Goal: Book appointment/travel/reservation

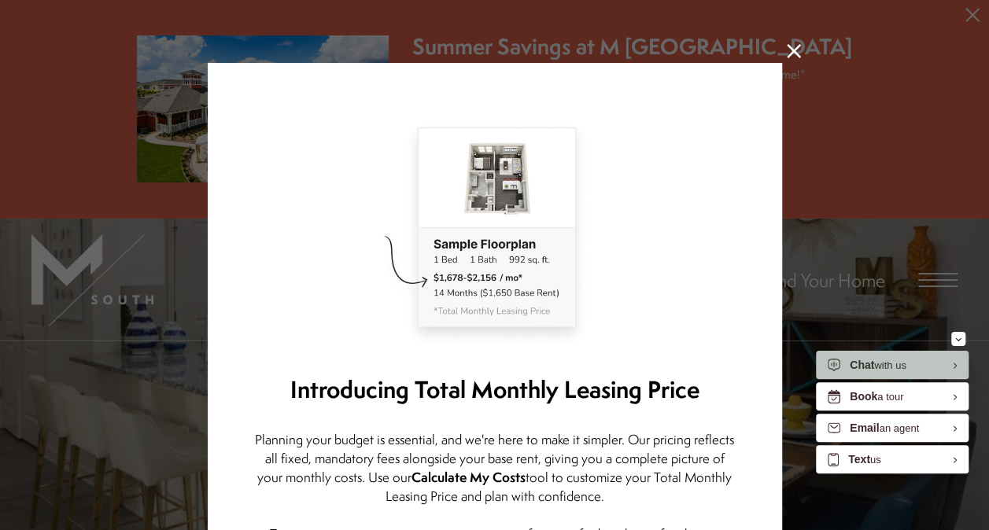
click at [788, 51] on icon at bounding box center [793, 51] width 14 height 14
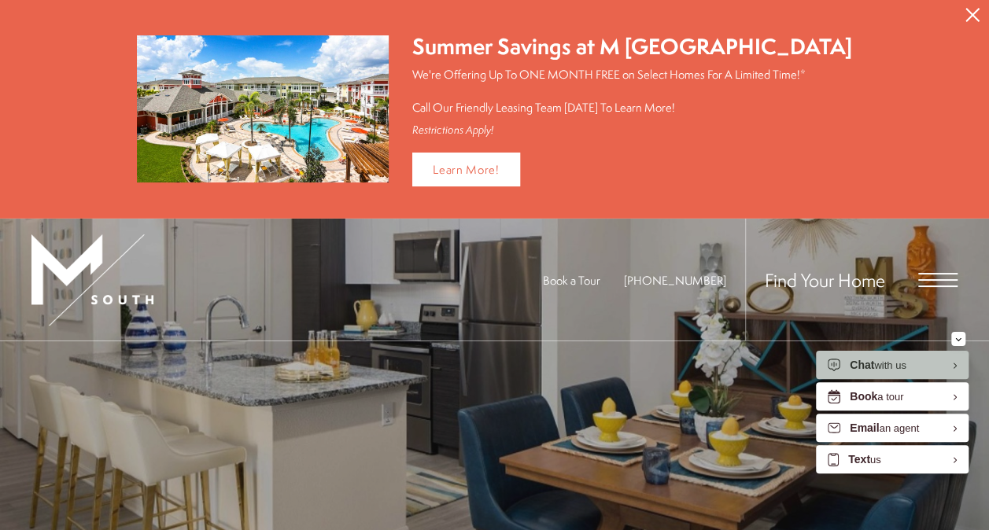
click at [933, 273] on span "Open Menu" at bounding box center [937, 274] width 39 height 2
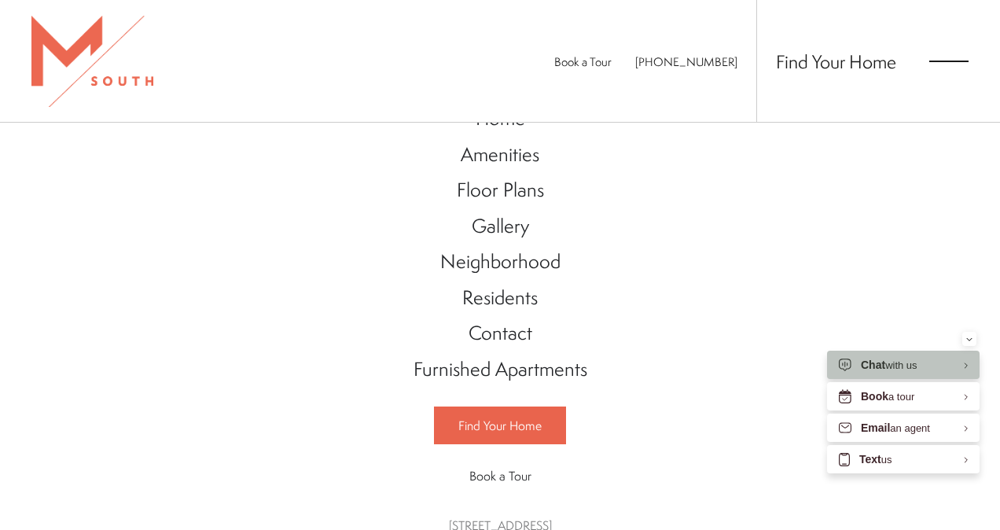
scroll to position [79, 0]
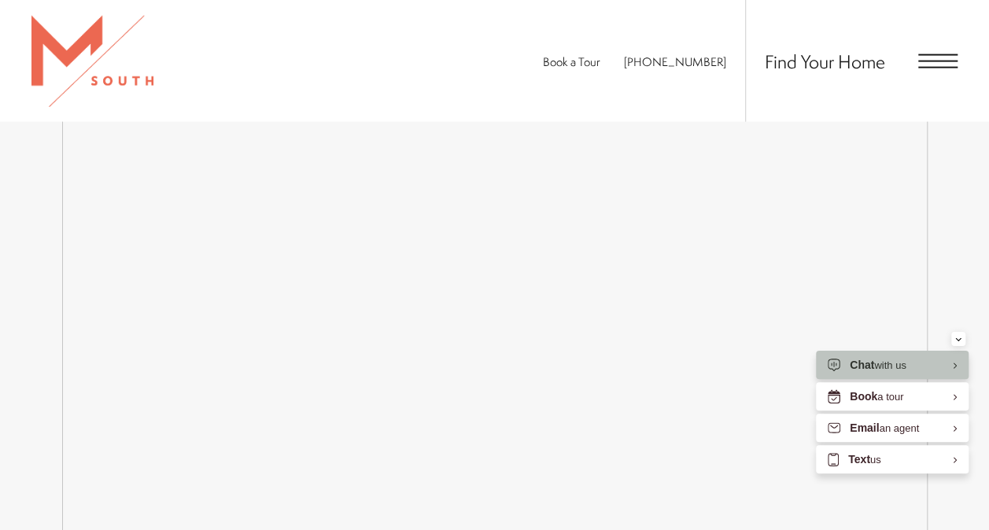
scroll to position [1832, 0]
click at [925, 67] on span "Open Menu" at bounding box center [937, 68] width 39 height 2
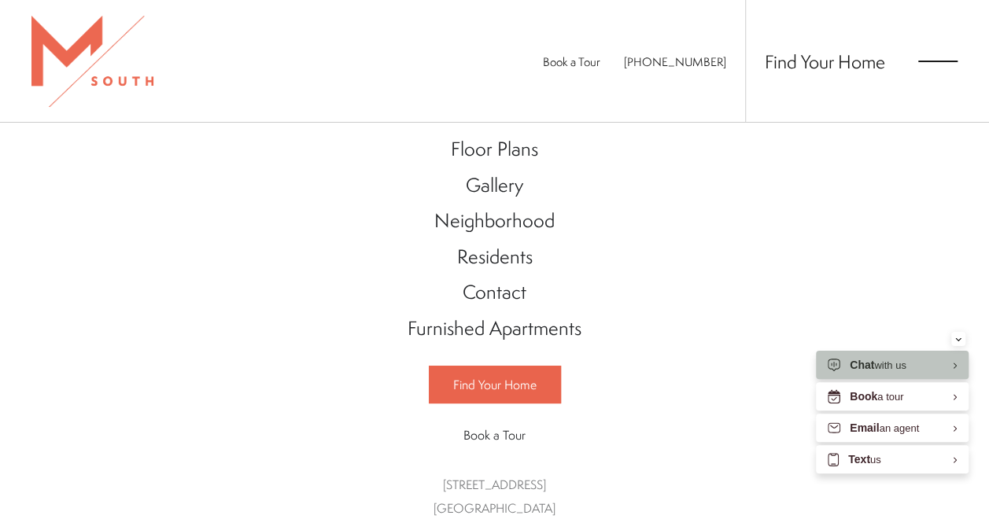
click at [488, 110] on div "Book a Tour 813-570-8014 Find Your Home" at bounding box center [494, 61] width 989 height 122
